Goal: Information Seeking & Learning: Learn about a topic

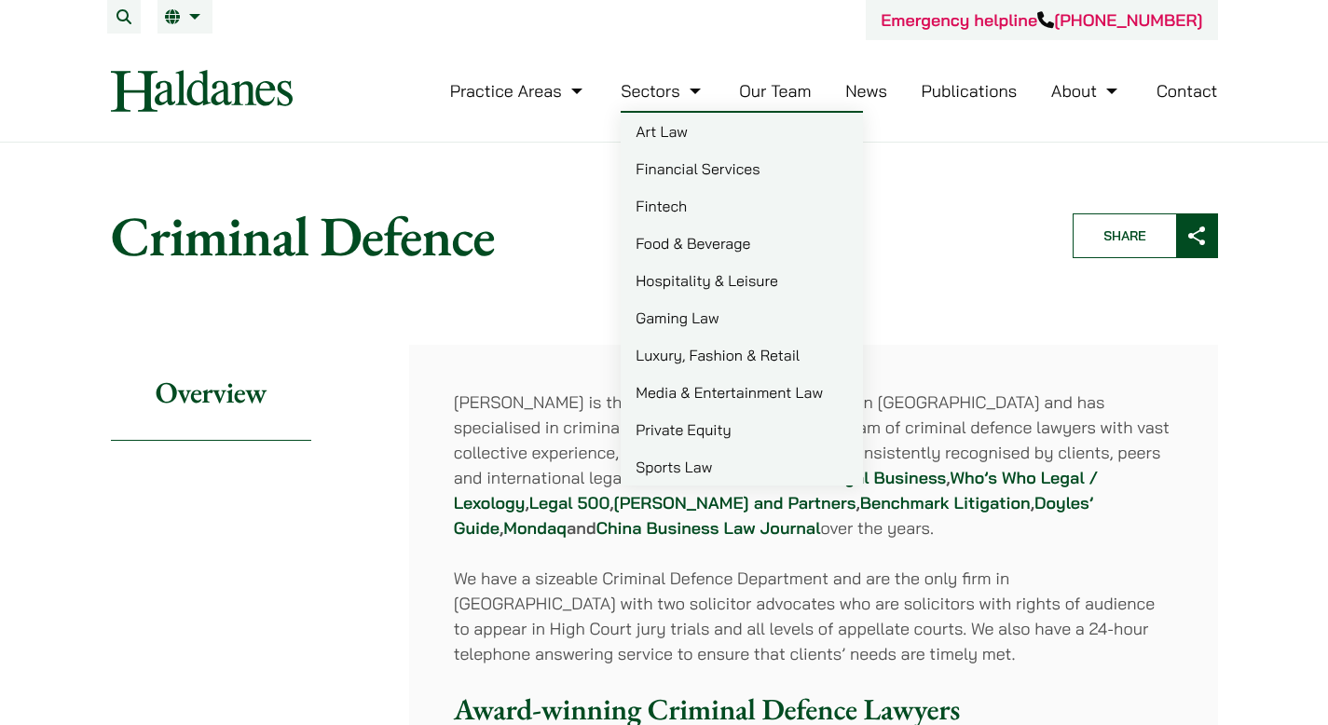
scroll to position [40, 0]
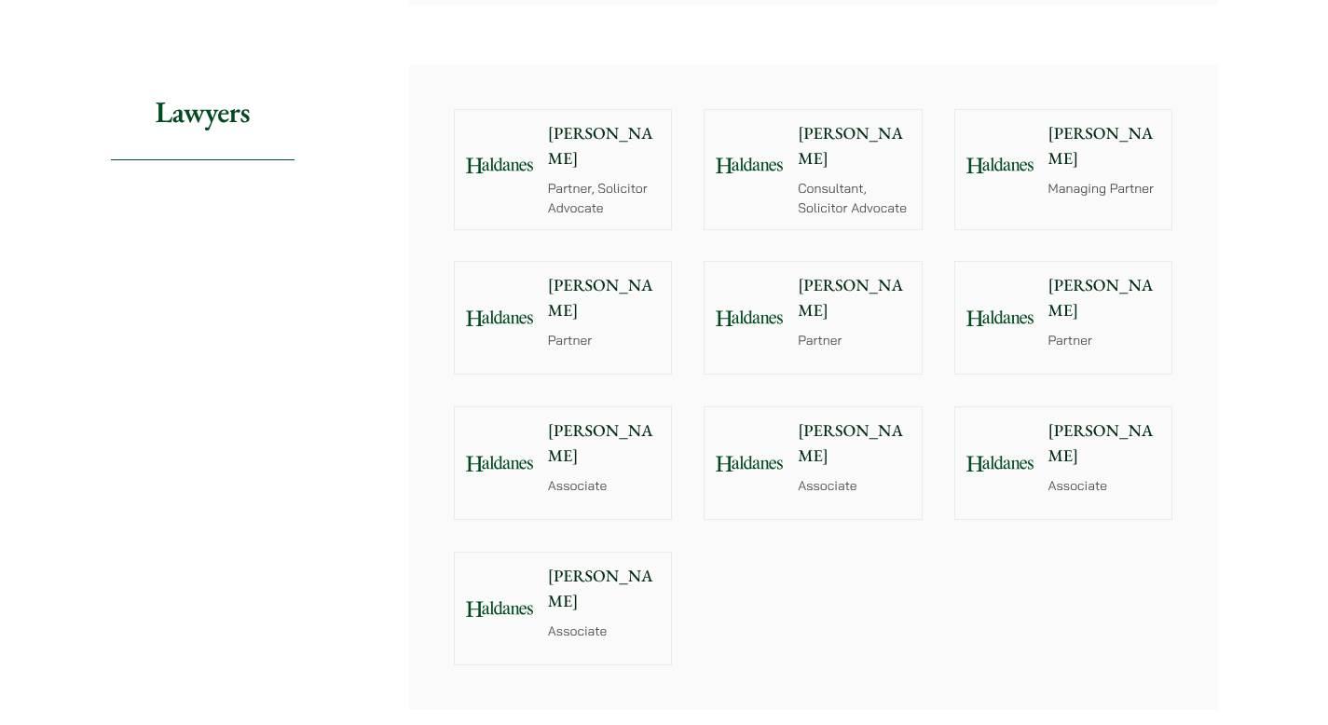
scroll to position [2062, 0]
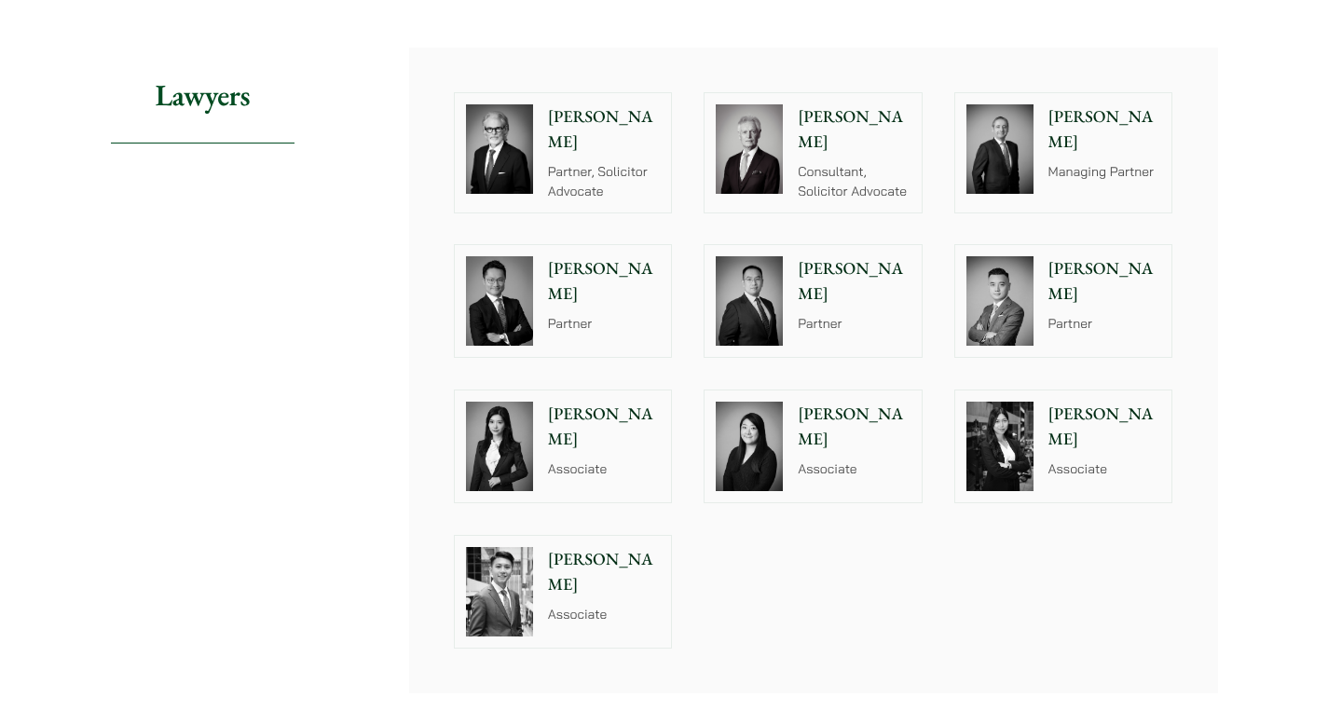
click at [573, 547] on p "[PERSON_NAME]" at bounding box center [604, 572] width 113 height 50
click at [1036, 416] on div at bounding box center [999, 446] width 89 height 112
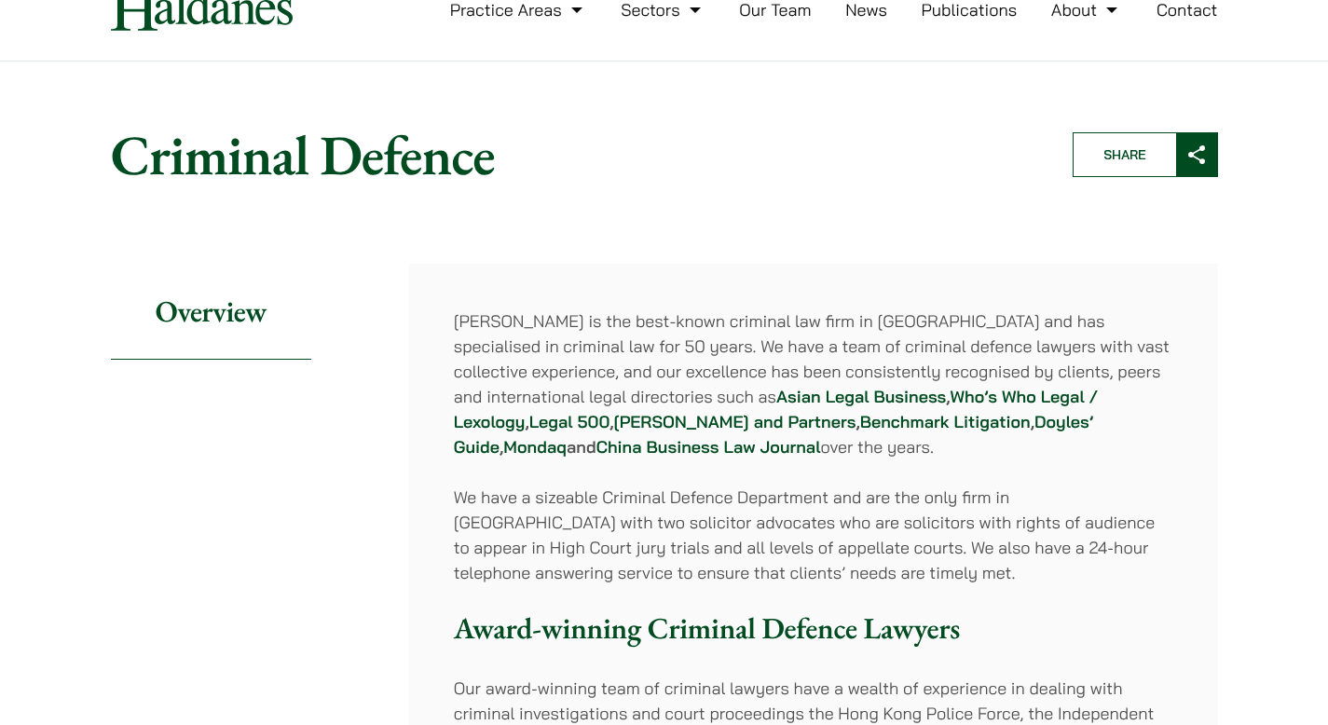
scroll to position [0, 0]
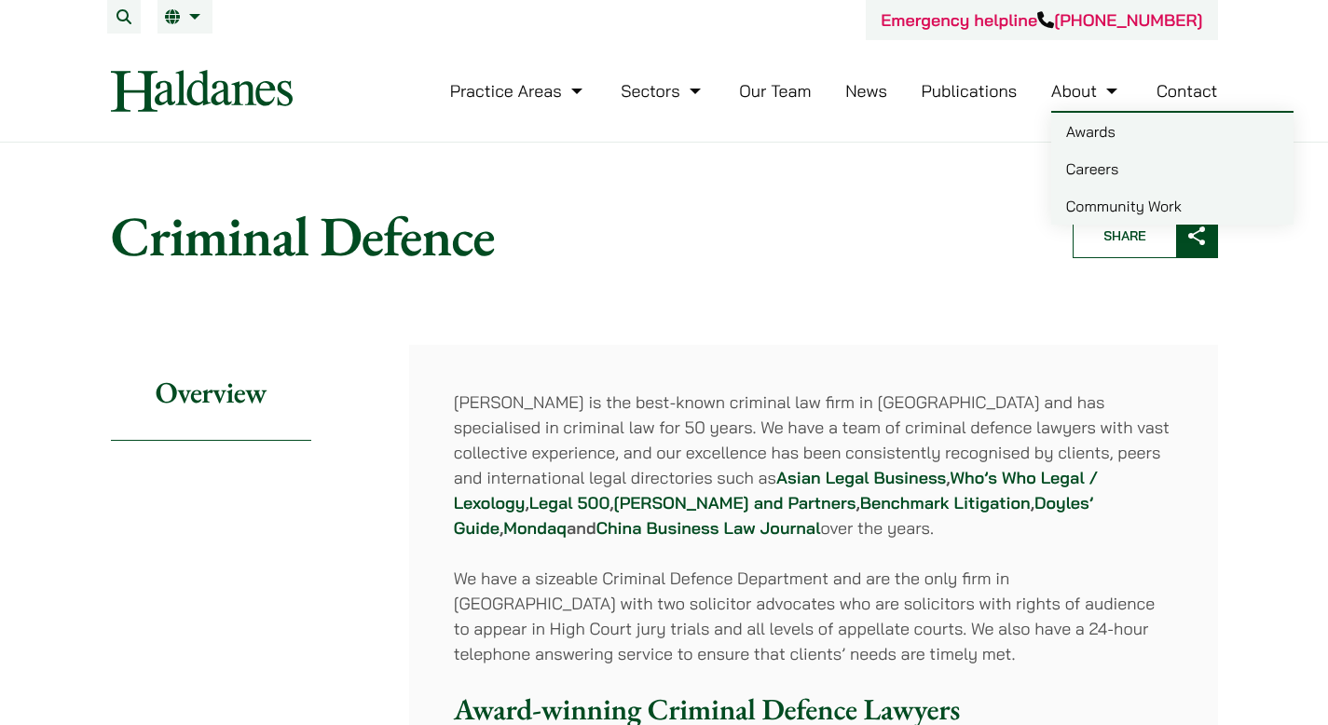
click at [1073, 183] on link "Careers" at bounding box center [1172, 168] width 242 height 37
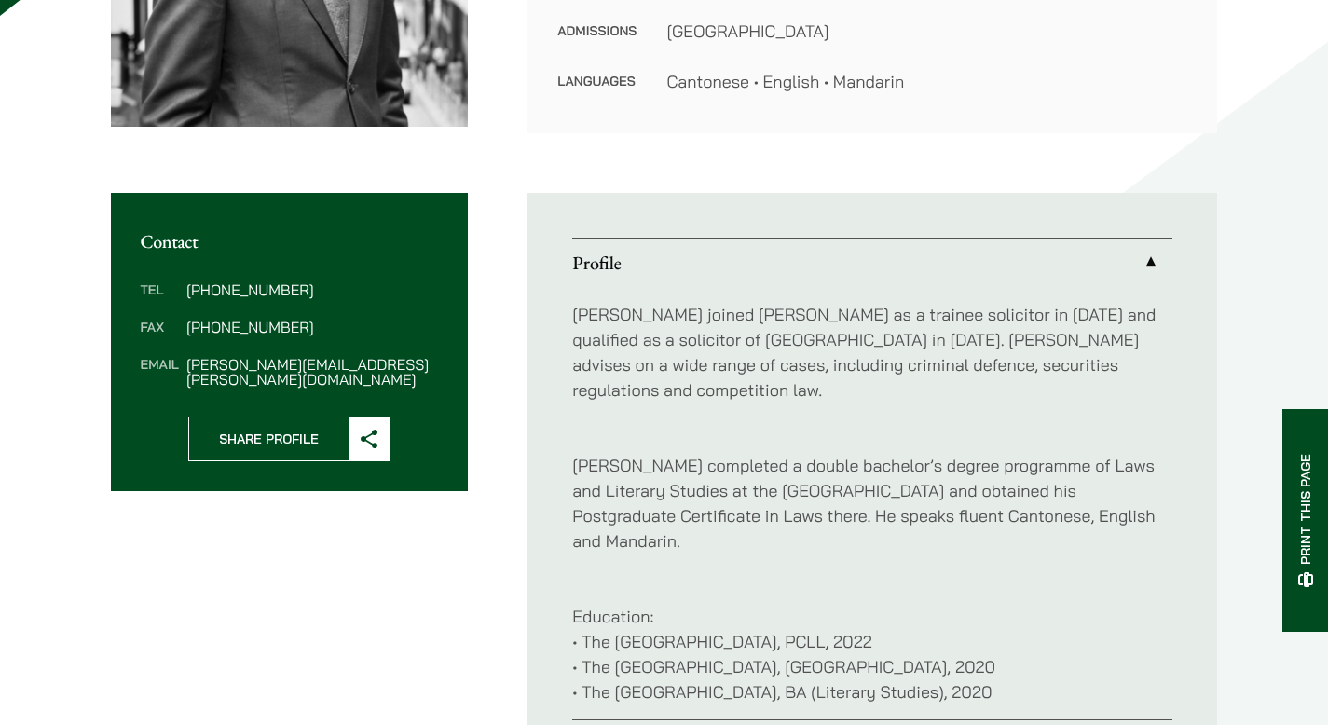
scroll to position [526, 0]
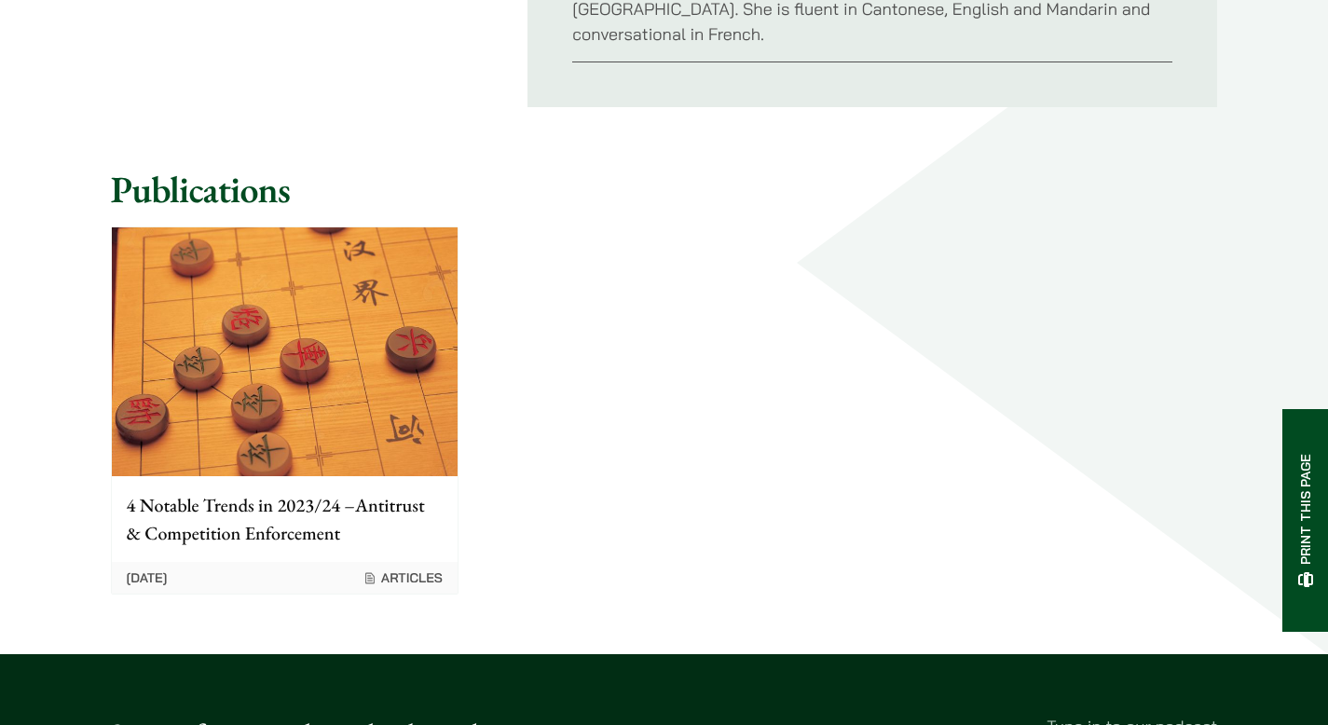
scroll to position [1381, 0]
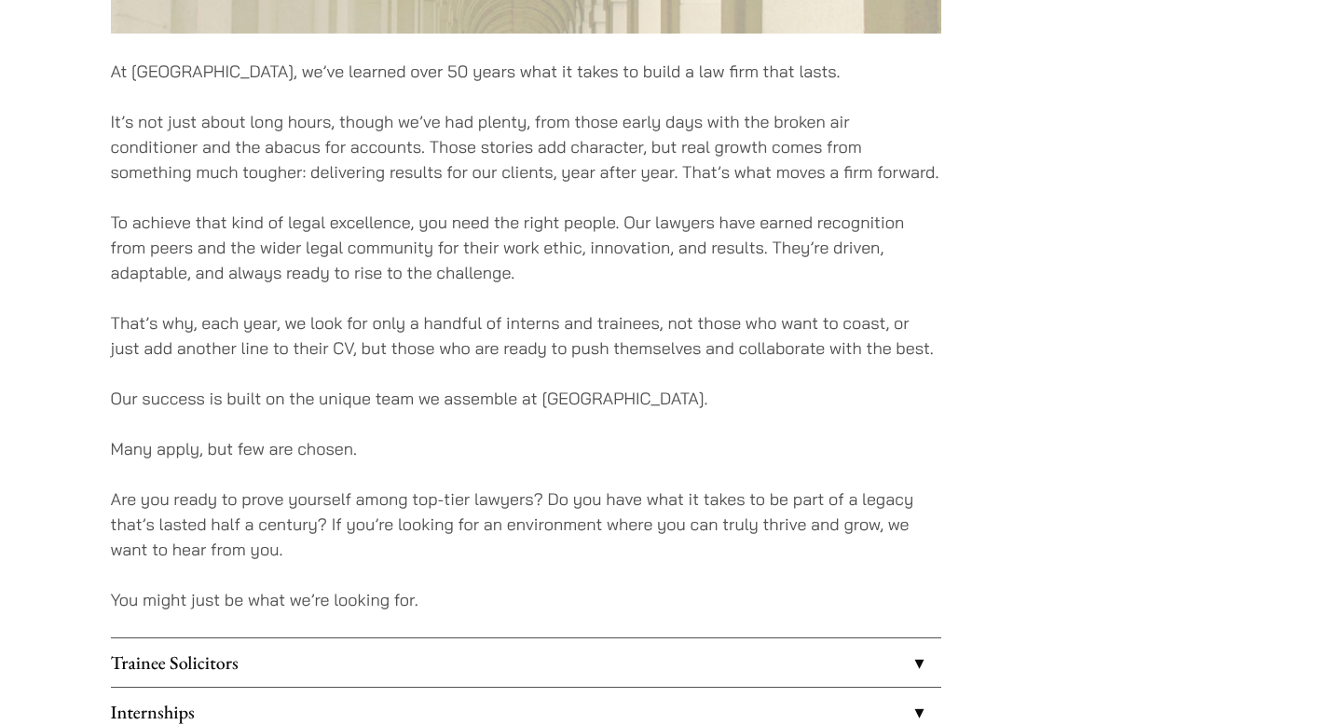
scroll to position [1265, 0]
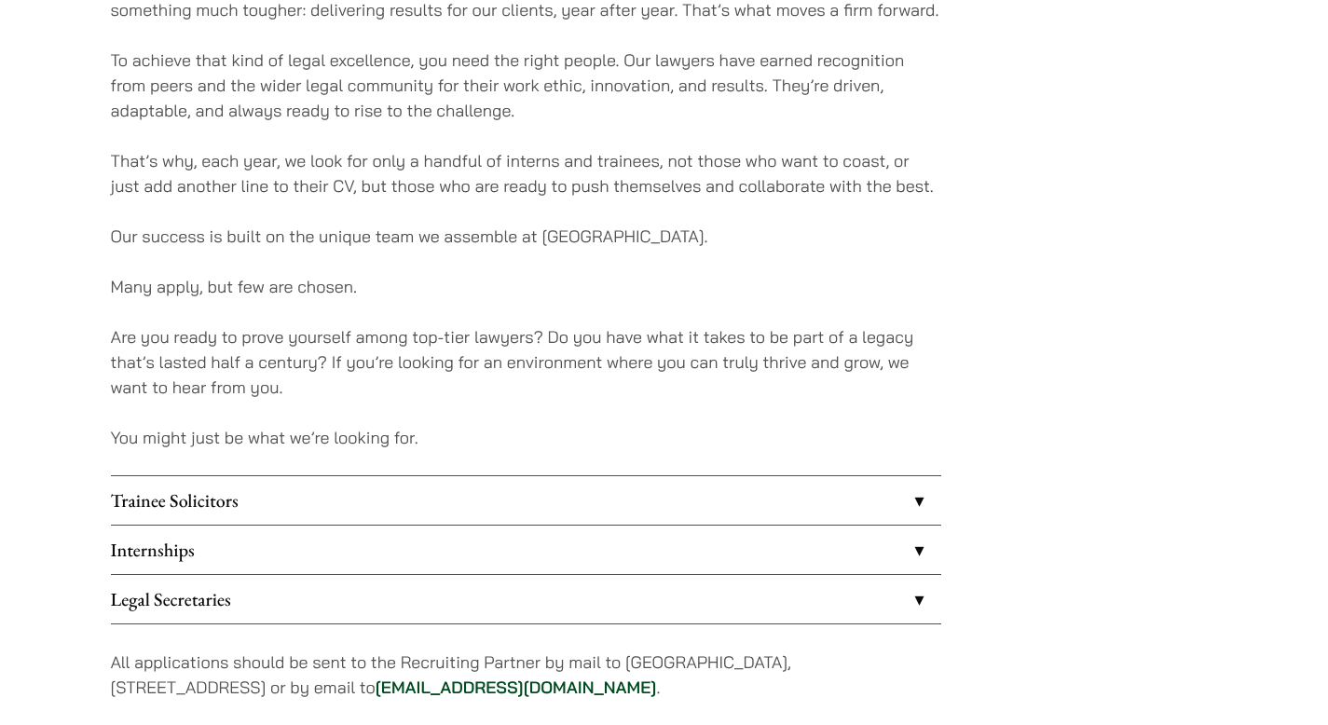
click at [850, 492] on link "Trainee Solicitors" at bounding box center [526, 500] width 830 height 48
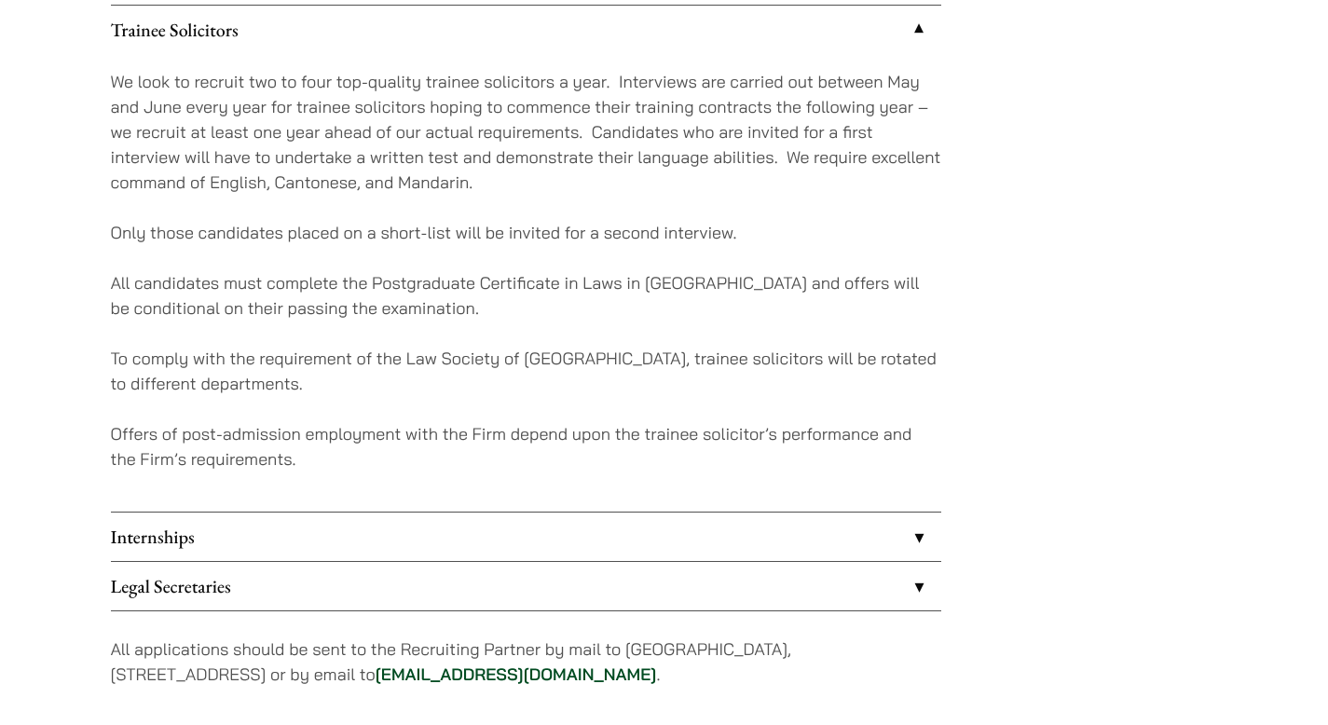
scroll to position [1751, 0]
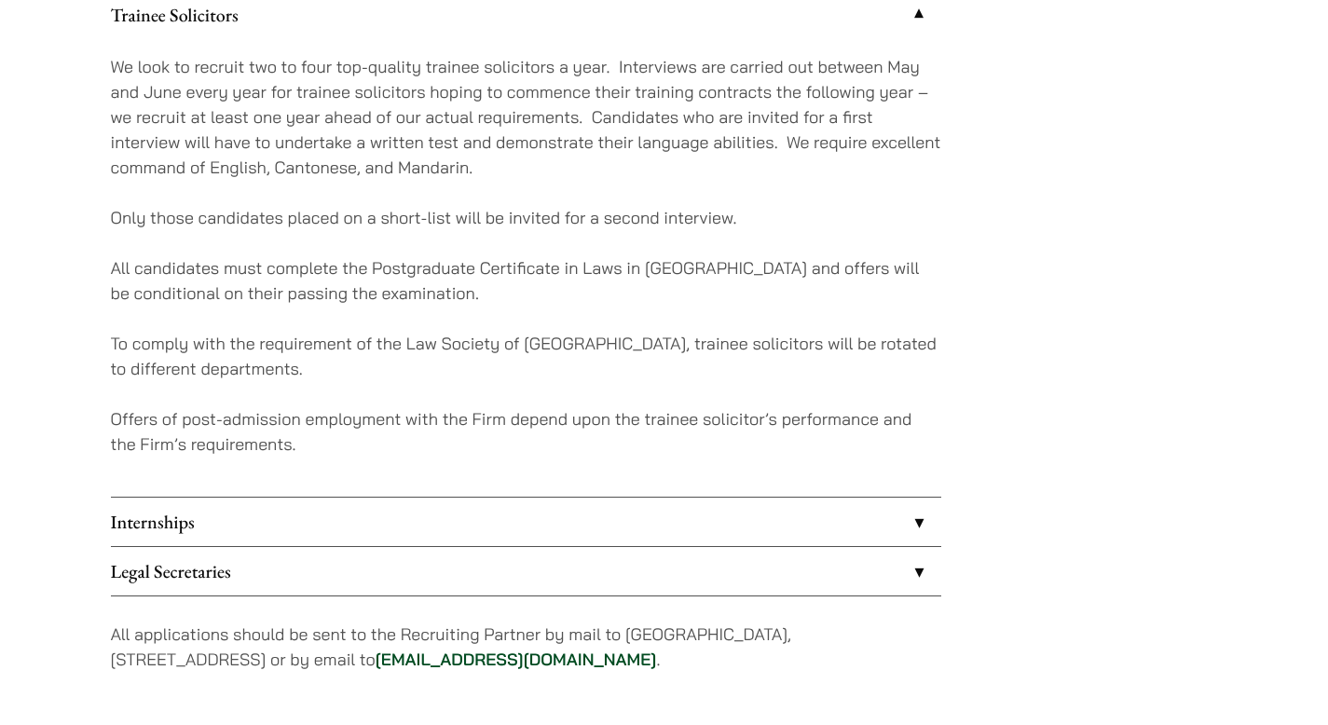
click at [849, 521] on link "Internships" at bounding box center [526, 522] width 830 height 48
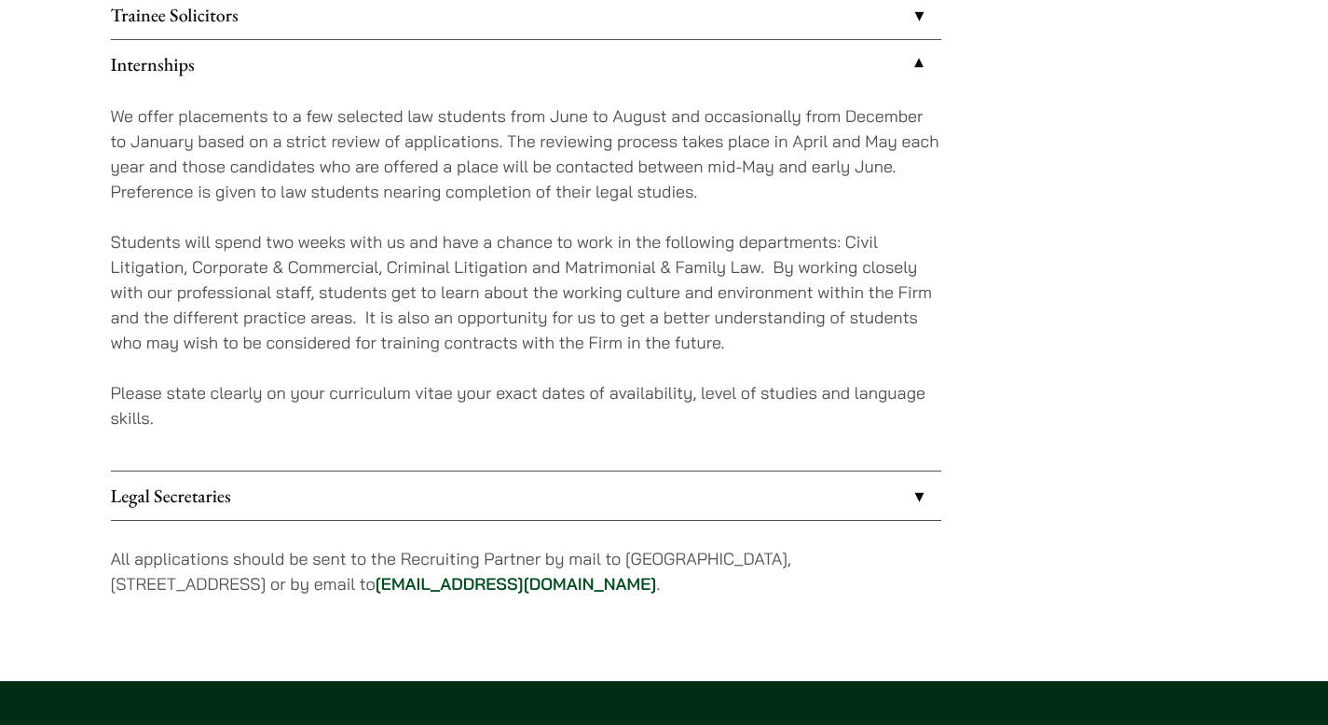
click at [828, 473] on link "Legal Secretaries" at bounding box center [526, 496] width 830 height 48
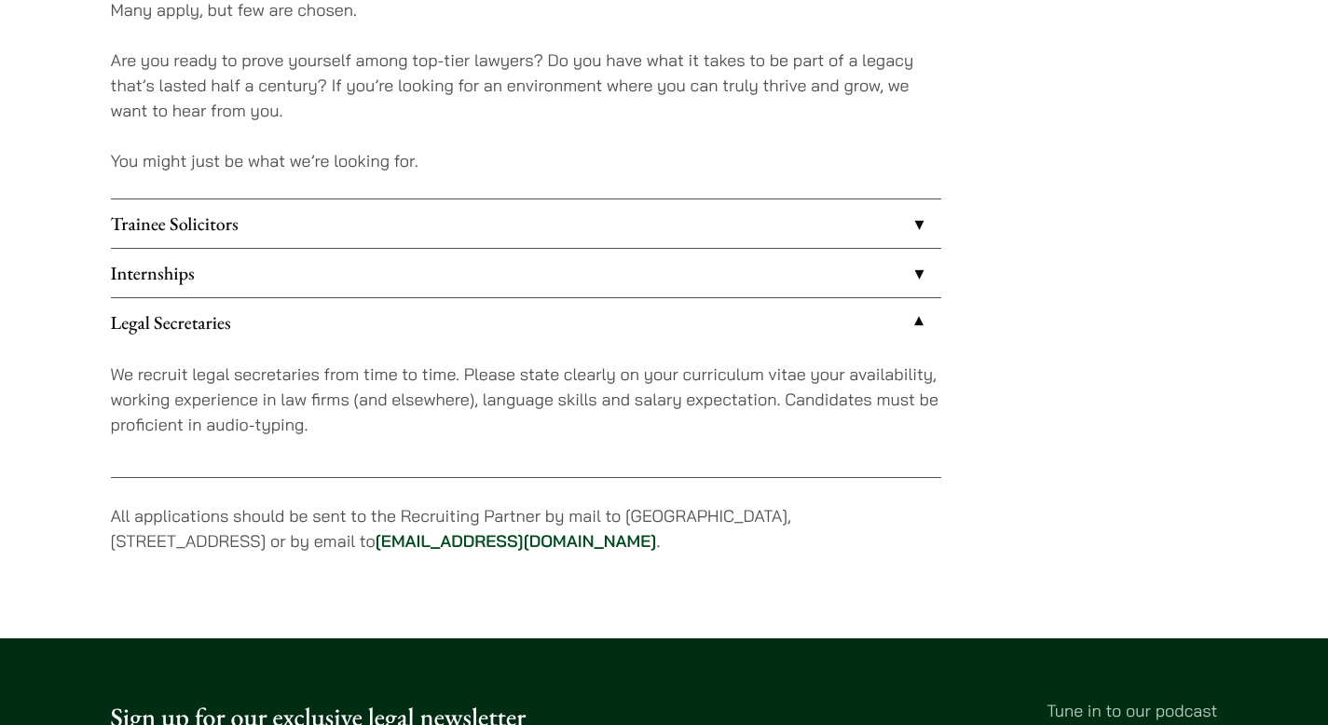
scroll to position [1125, 0]
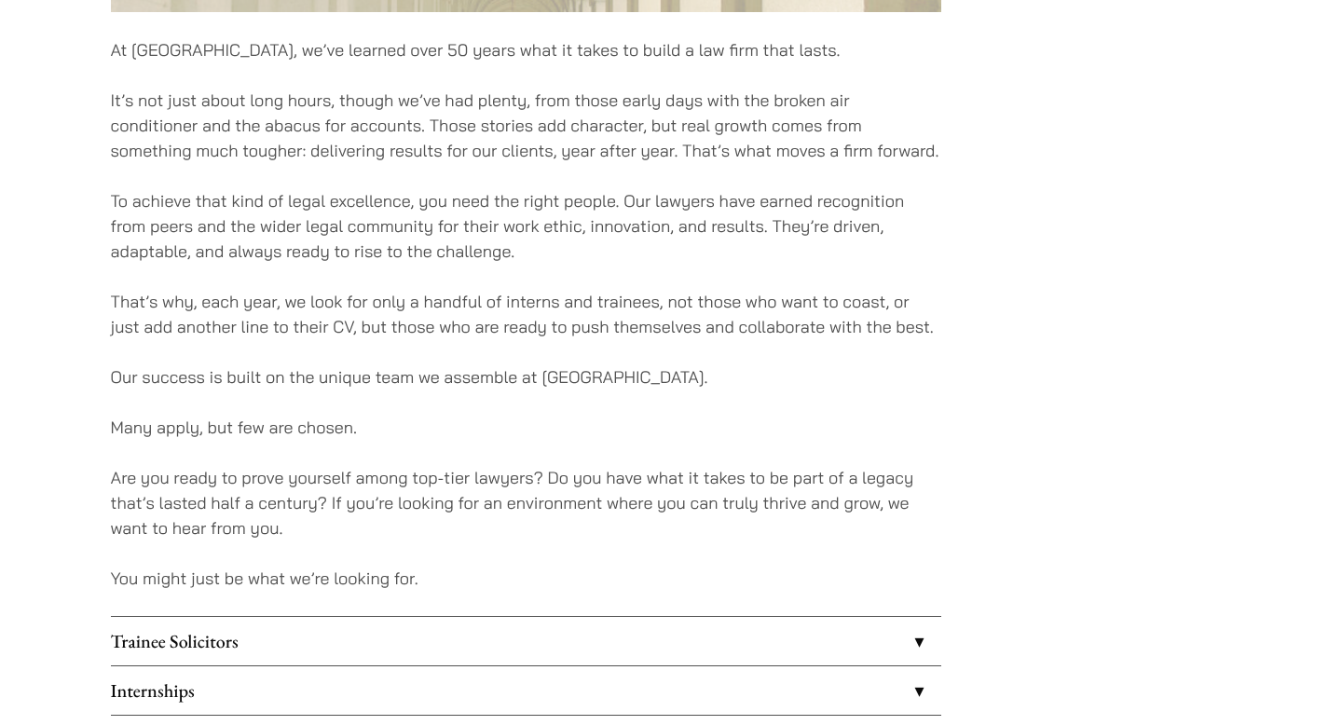
click at [794, 640] on link "Trainee Solicitors" at bounding box center [526, 641] width 830 height 48
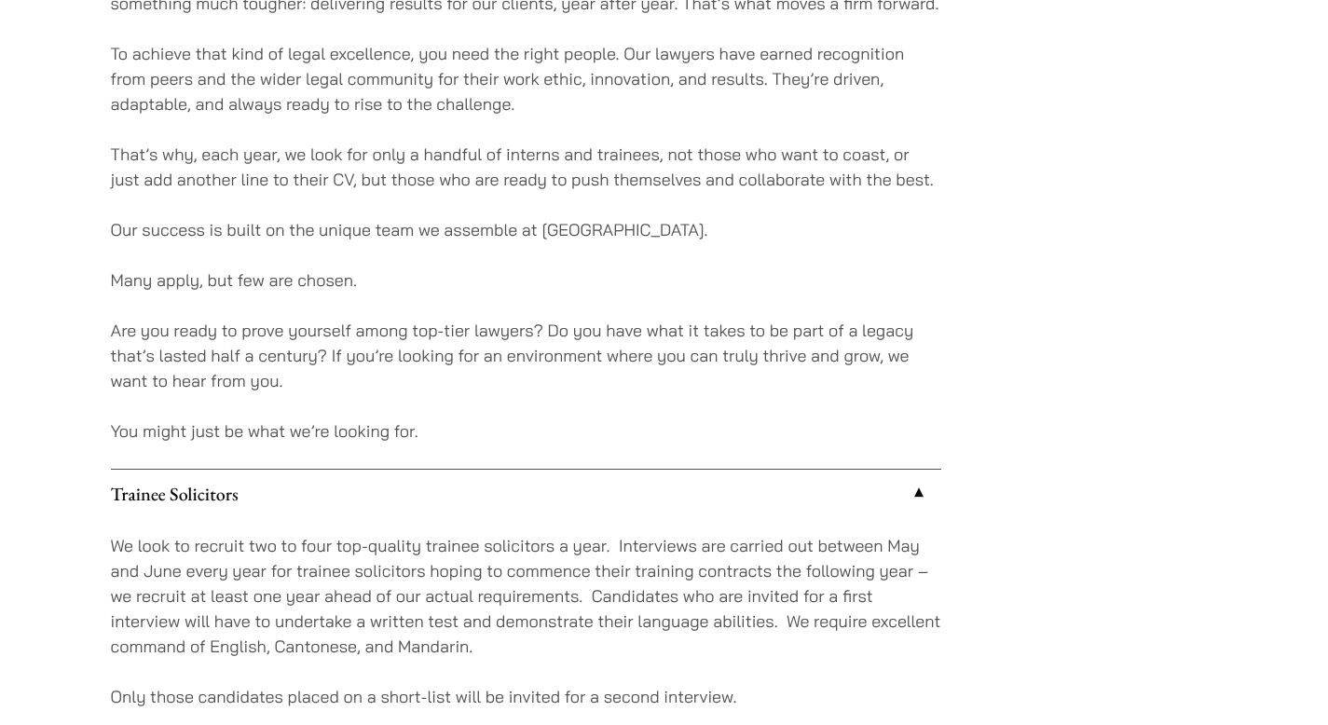
scroll to position [1265, 0]
